Goal: Task Accomplishment & Management: Manage account settings

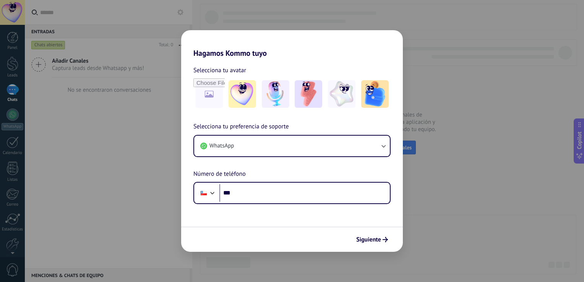
click at [434, 144] on div "Hagamos Kommo tuyo Selecciona tu avatar Selecciona tu preferencia de soporte Wh…" at bounding box center [292, 141] width 584 height 282
click at [116, 49] on div "Hagamos Kommo tuyo Selecciona tu avatar Selecciona tu preferencia de soporte Wh…" at bounding box center [292, 141] width 584 height 282
click at [27, 69] on div "Hagamos Kommo tuyo Selecciona tu avatar Selecciona tu preferencia de soporte Wh…" at bounding box center [292, 141] width 584 height 282
drag, startPoint x: 0, startPoint y: 0, endPoint x: 280, endPoint y: 39, distance: 282.6
click at [280, 39] on h2 "Hagamos Kommo tuyo" at bounding box center [292, 44] width 222 height 28
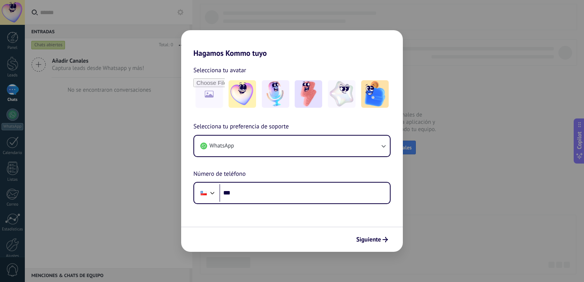
drag, startPoint x: 280, startPoint y: 39, endPoint x: 255, endPoint y: 57, distance: 30.2
click at [255, 57] on h2 "Hagamos Kommo tuyo" at bounding box center [292, 44] width 222 height 28
click at [282, 93] on img at bounding box center [276, 94] width 28 height 28
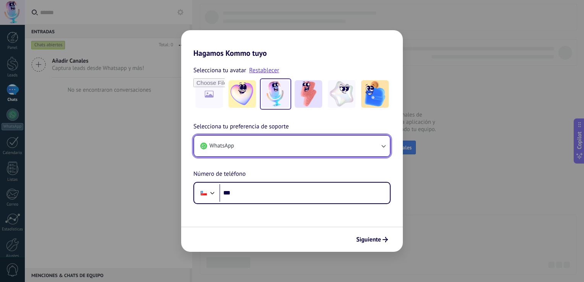
click at [376, 156] on button "WhatsApp" at bounding box center [292, 146] width 196 height 21
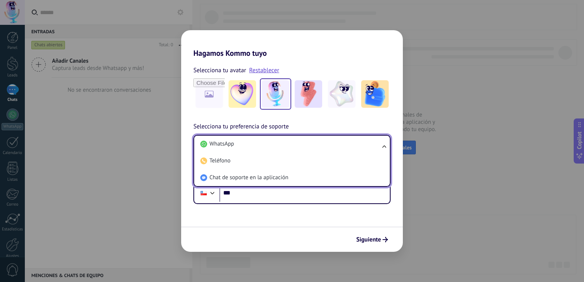
click at [376, 156] on li "Teléfono" at bounding box center [290, 161] width 187 height 17
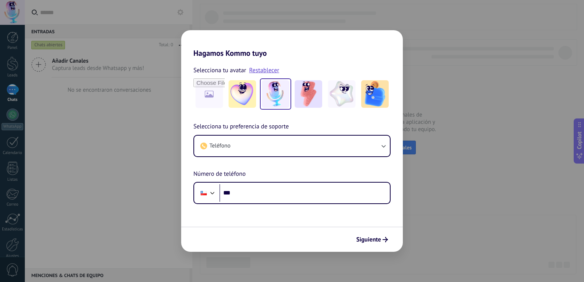
click at [459, 200] on div "Hagamos Kommo tuyo Selecciona tu avatar Restablecer Selecciona tu preferencia d…" at bounding box center [292, 141] width 584 height 282
drag, startPoint x: 356, startPoint y: 48, endPoint x: 424, endPoint y: 133, distance: 108.3
click at [424, 133] on div "Hagamos Kommo tuyo Selecciona tu avatar Restablecer Selecciona tu preferencia d…" at bounding box center [292, 141] width 584 height 282
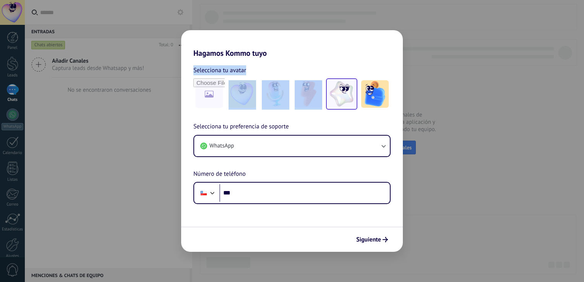
click at [326, 86] on div "Hagamos Kommo tuyo Selecciona tu avatar Selecciona tu preferencia de soporte Wh…" at bounding box center [292, 141] width 222 height 222
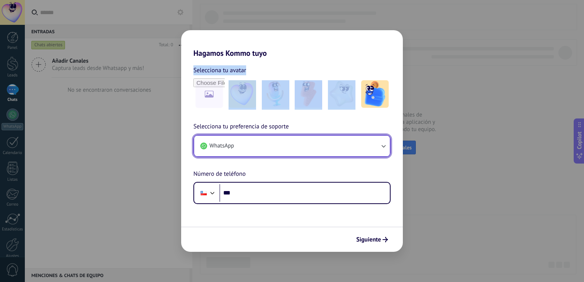
click at [237, 150] on button "WhatsApp" at bounding box center [292, 146] width 196 height 21
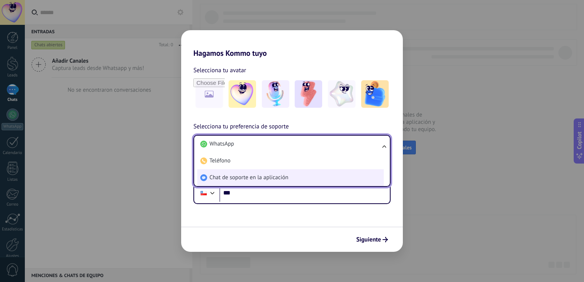
click at [236, 182] on li "Chat de soporte en la aplicación" at bounding box center [290, 177] width 187 height 17
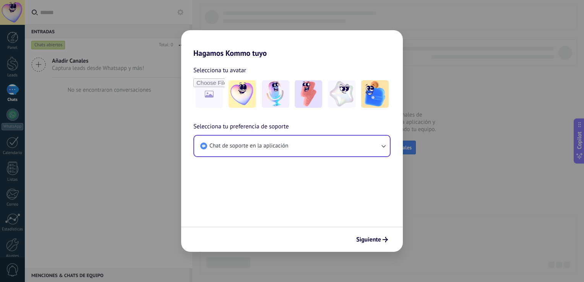
click at [370, 229] on div "Siguiente" at bounding box center [292, 239] width 222 height 25
click at [361, 239] on span "Siguiente" at bounding box center [368, 239] width 25 height 5
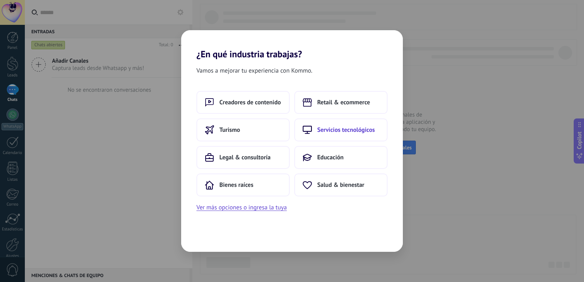
click at [360, 126] on span "Servicios tecnológicos" at bounding box center [346, 130] width 58 height 8
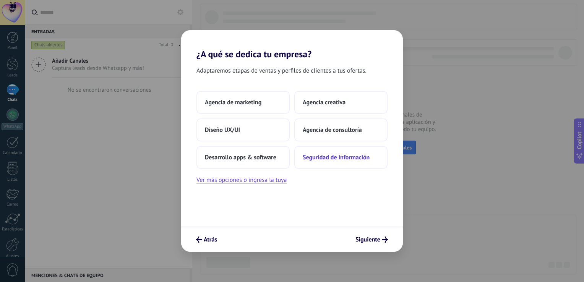
click at [328, 165] on button "Seguridad de información" at bounding box center [340, 157] width 93 height 23
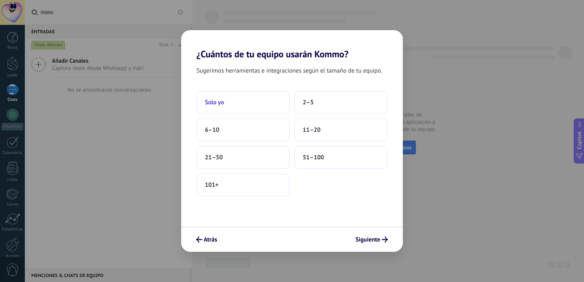
click at [229, 110] on button "Solo yo" at bounding box center [243, 102] width 93 height 23
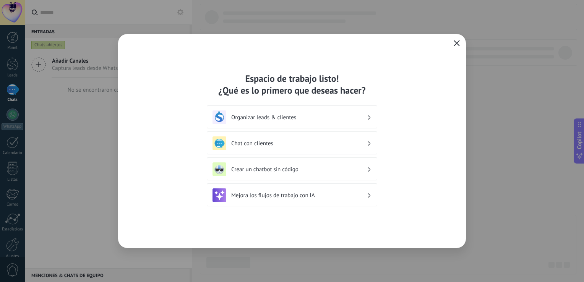
click at [456, 44] on icon "button" at bounding box center [457, 43] width 6 height 6
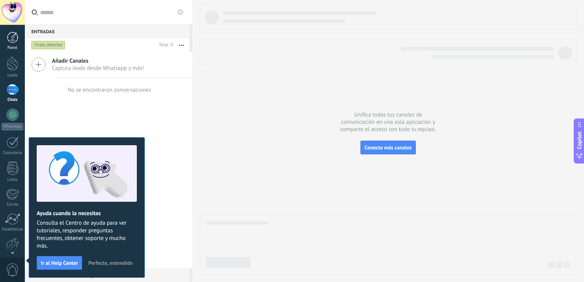
click at [7, 42] on div at bounding box center [12, 37] width 11 height 11
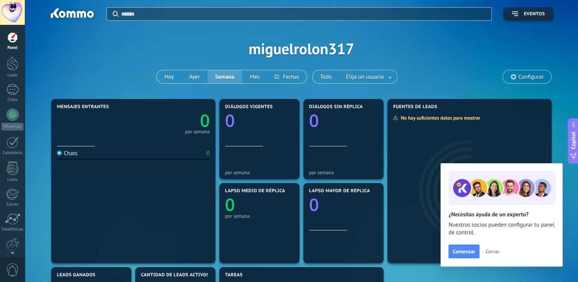
click at [528, 71] on span "Configurar" at bounding box center [527, 76] width 49 height 13
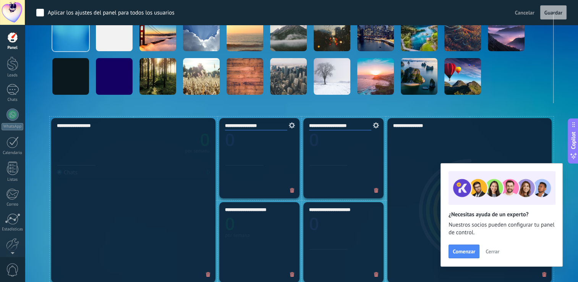
scroll to position [3, 0]
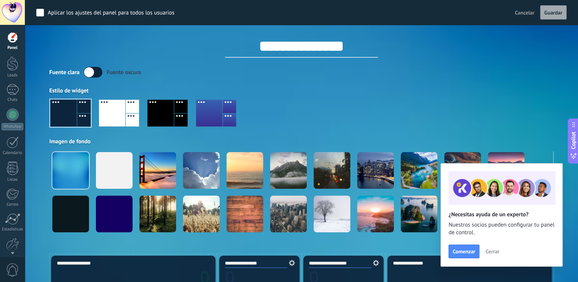
click at [122, 115] on div at bounding box center [112, 113] width 26 height 27
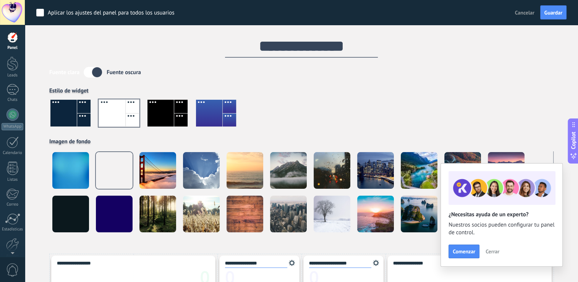
click at [167, 112] on div at bounding box center [161, 113] width 26 height 27
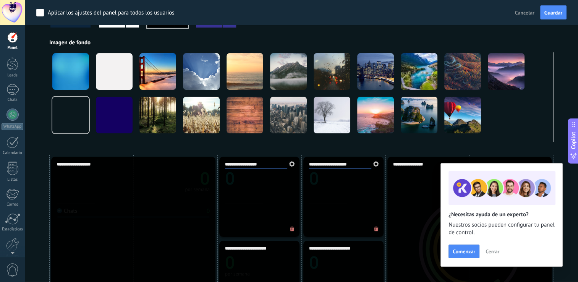
scroll to position [100, 0]
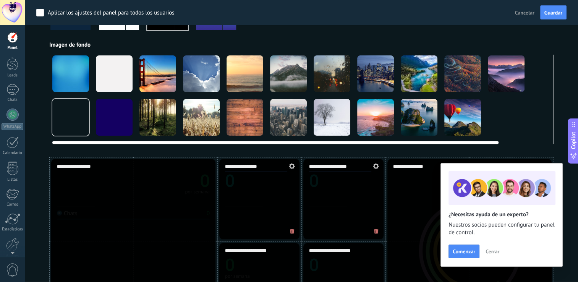
click at [408, 68] on div at bounding box center [419, 73] width 37 height 37
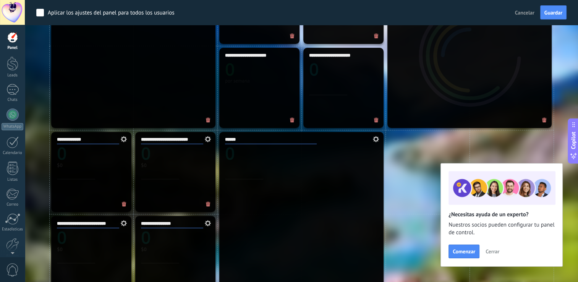
scroll to position [169, 0]
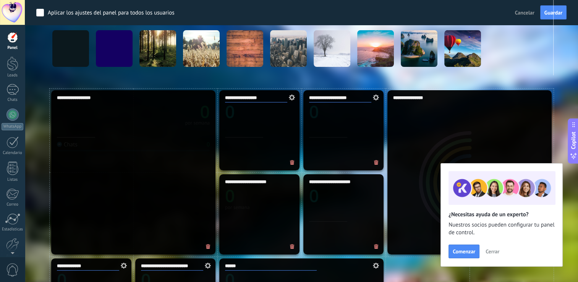
click at [171, 134] on div "**********" at bounding box center [133, 172] width 164 height 164
drag, startPoint x: 171, startPoint y: 134, endPoint x: 161, endPoint y: 129, distance: 10.9
click at [76, 118] on div "**********" at bounding box center [133, 172] width 164 height 164
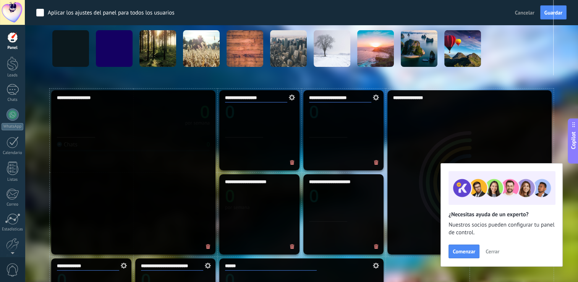
click at [292, 97] on icon at bounding box center [291, 97] width 8 height 6
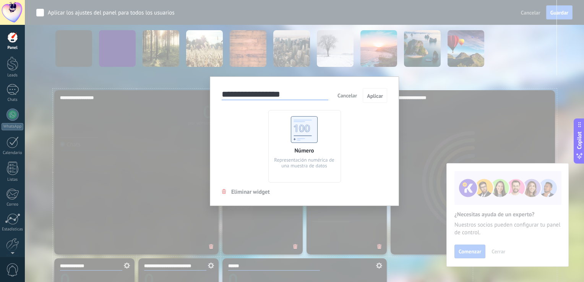
click at [347, 94] on span "Cancelar" at bounding box center [347, 95] width 19 height 7
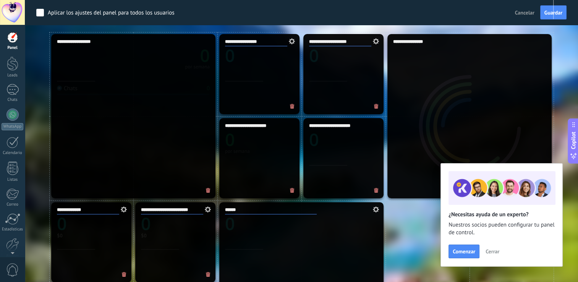
scroll to position [233, 0]
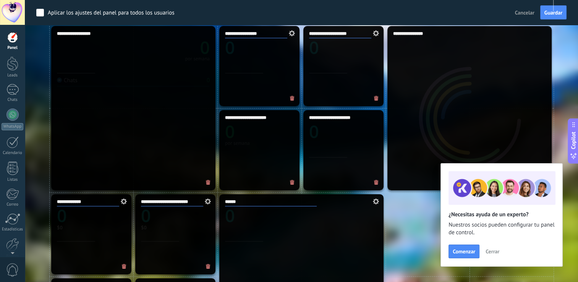
click at [500, 254] on button "Cerrar" at bounding box center [492, 251] width 21 height 11
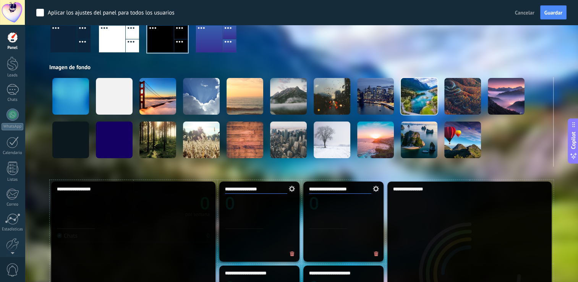
scroll to position [0, 0]
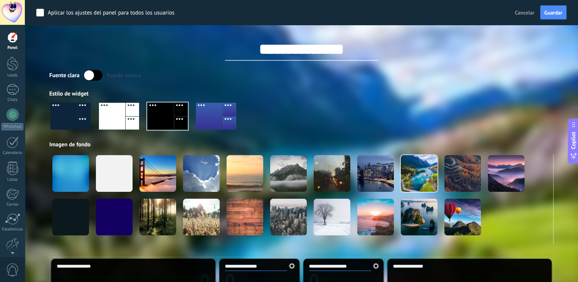
click at [357, 60] on input "**********" at bounding box center [301, 49] width 153 height 23
drag, startPoint x: 359, startPoint y: 47, endPoint x: 197, endPoint y: 60, distance: 163.4
click at [197, 60] on div "**********" at bounding box center [301, 43] width 505 height 36
paste input "**********"
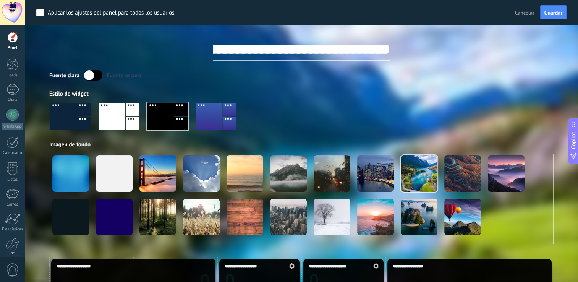
type input "**********"
click at [158, 109] on div at bounding box center [168, 116] width 40 height 27
click at [89, 70] on label at bounding box center [93, 75] width 19 height 11
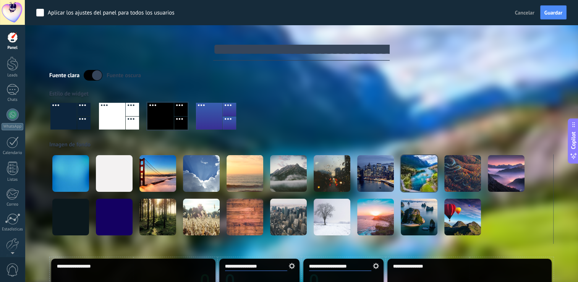
click at [89, 70] on label at bounding box center [93, 75] width 19 height 11
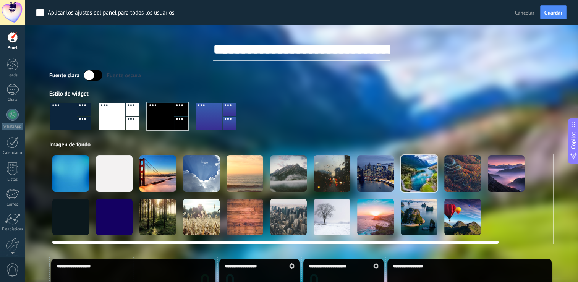
click at [538, 221] on video at bounding box center [550, 217] width 37 height 37
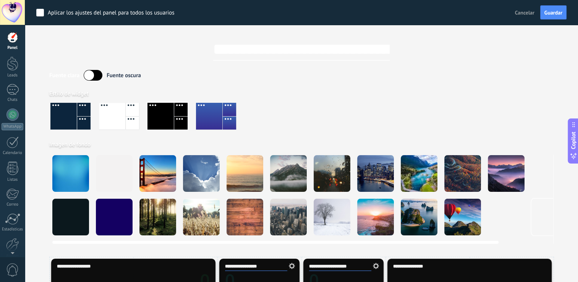
drag, startPoint x: 436, startPoint y: 240, endPoint x: 365, endPoint y: 252, distance: 71.3
click at [76, 214] on div at bounding box center [70, 217] width 37 height 37
drag, startPoint x: 95, startPoint y: 81, endPoint x: 91, endPoint y: 73, distance: 8.5
click at [91, 73] on div "Fuente clara Fuente oscura Estilo de widget Imagen de fondo" at bounding box center [301, 157] width 505 height 174
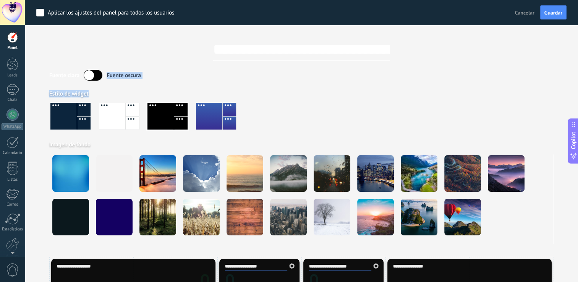
click at [91, 73] on label at bounding box center [93, 75] width 19 height 11
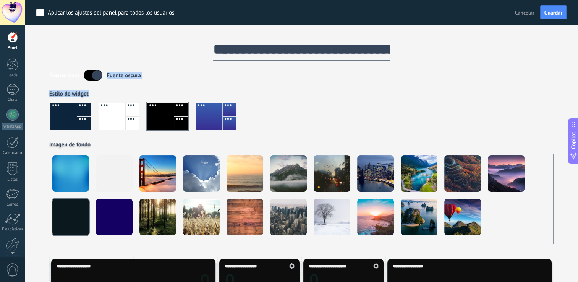
click at [91, 73] on label at bounding box center [93, 75] width 19 height 11
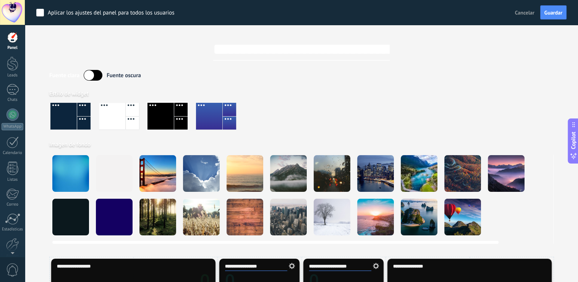
click at [106, 200] on div at bounding box center [114, 217] width 37 height 37
click at [154, 115] on div at bounding box center [168, 116] width 40 height 27
click at [537, 204] on video at bounding box center [550, 217] width 37 height 37
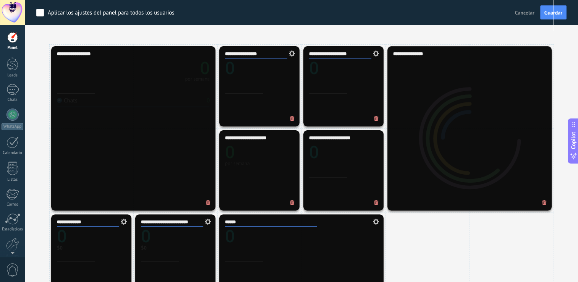
scroll to position [210, 0]
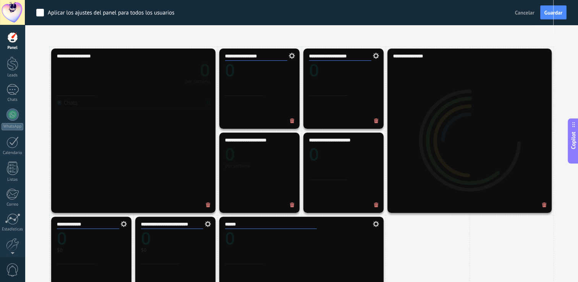
click at [474, 110] on div "**********" at bounding box center [470, 131] width 164 height 164
click at [378, 54] on use at bounding box center [376, 56] width 6 height 6
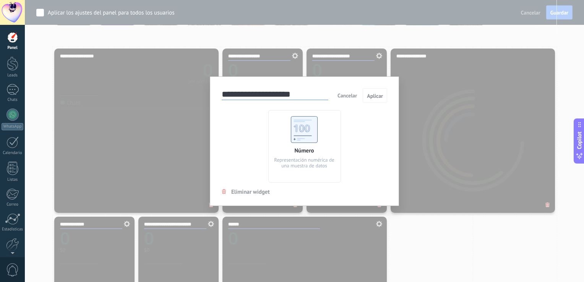
click at [305, 136] on use at bounding box center [304, 129] width 27 height 27
click at [347, 97] on span "Cancelar" at bounding box center [347, 95] width 19 height 7
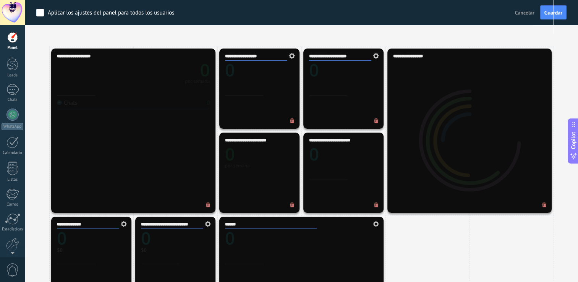
click at [324, 111] on div "**********" at bounding box center [344, 89] width 80 height 80
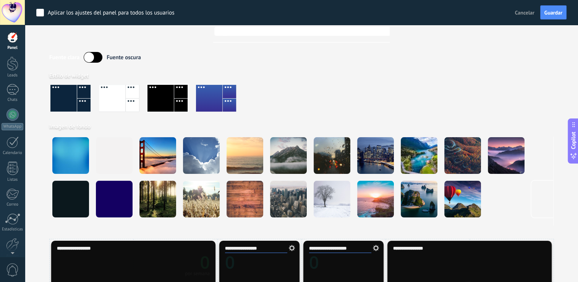
scroll to position [135, 0]
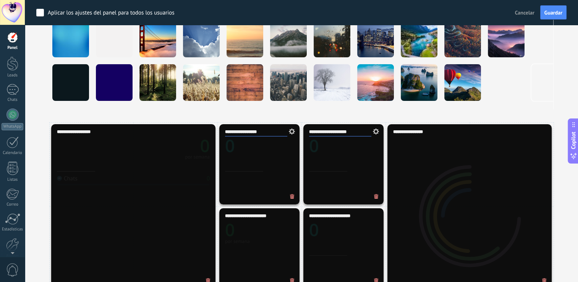
type input "*"
click at [373, 131] on icon at bounding box center [375, 131] width 8 height 6
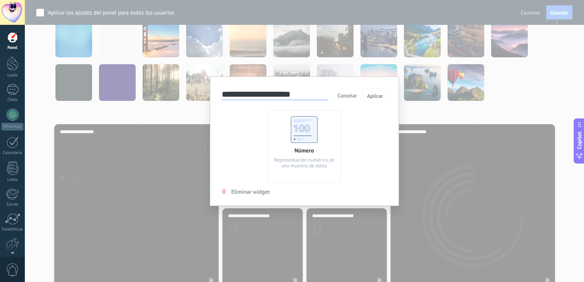
click at [278, 149] on div "Número Representación numérica de una muestra de datos" at bounding box center [304, 146] width 73 height 73
click at [283, 135] on div "Número Representación numérica de una muestra de datos" at bounding box center [304, 146] width 73 height 73
drag, startPoint x: 283, startPoint y: 135, endPoint x: 304, endPoint y: 135, distance: 21.4
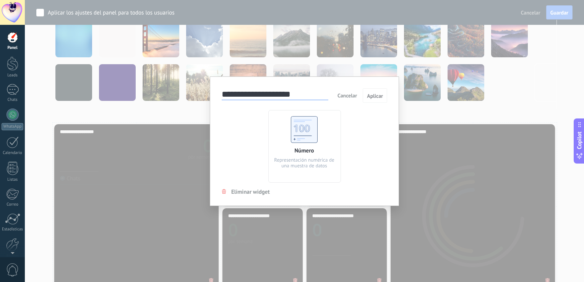
click at [304, 135] on use at bounding box center [304, 129] width 27 height 27
click at [362, 70] on div "**********" at bounding box center [304, 141] width 559 height 282
